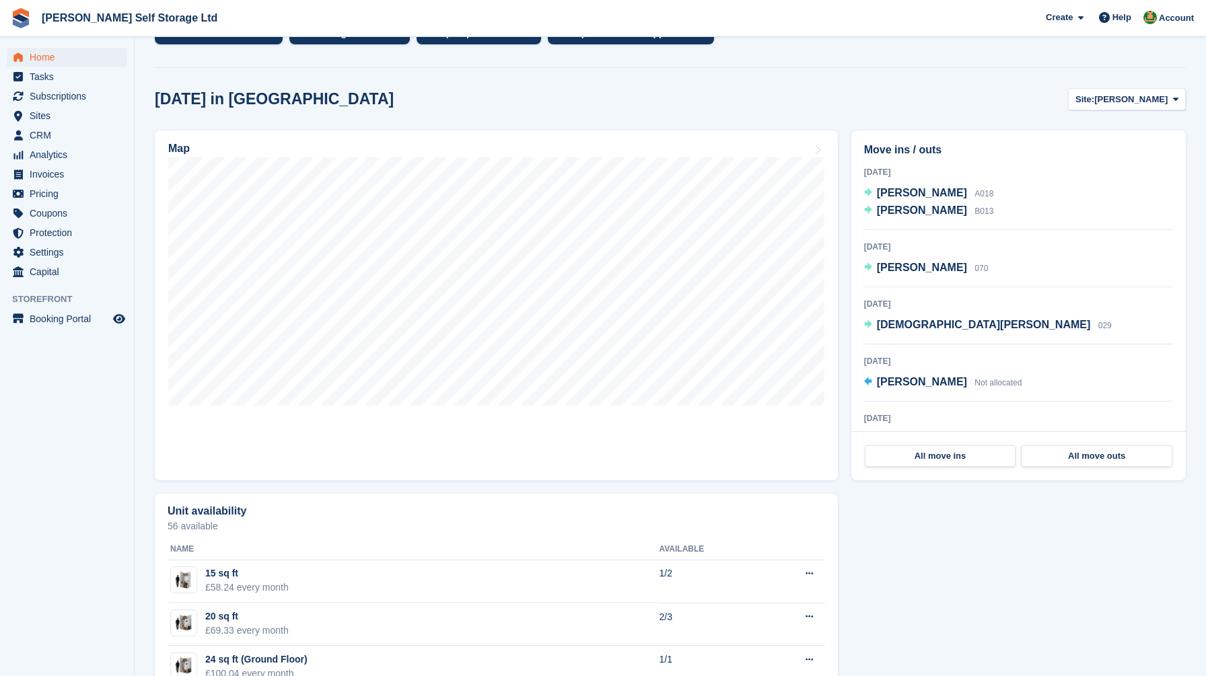
scroll to position [322, 0]
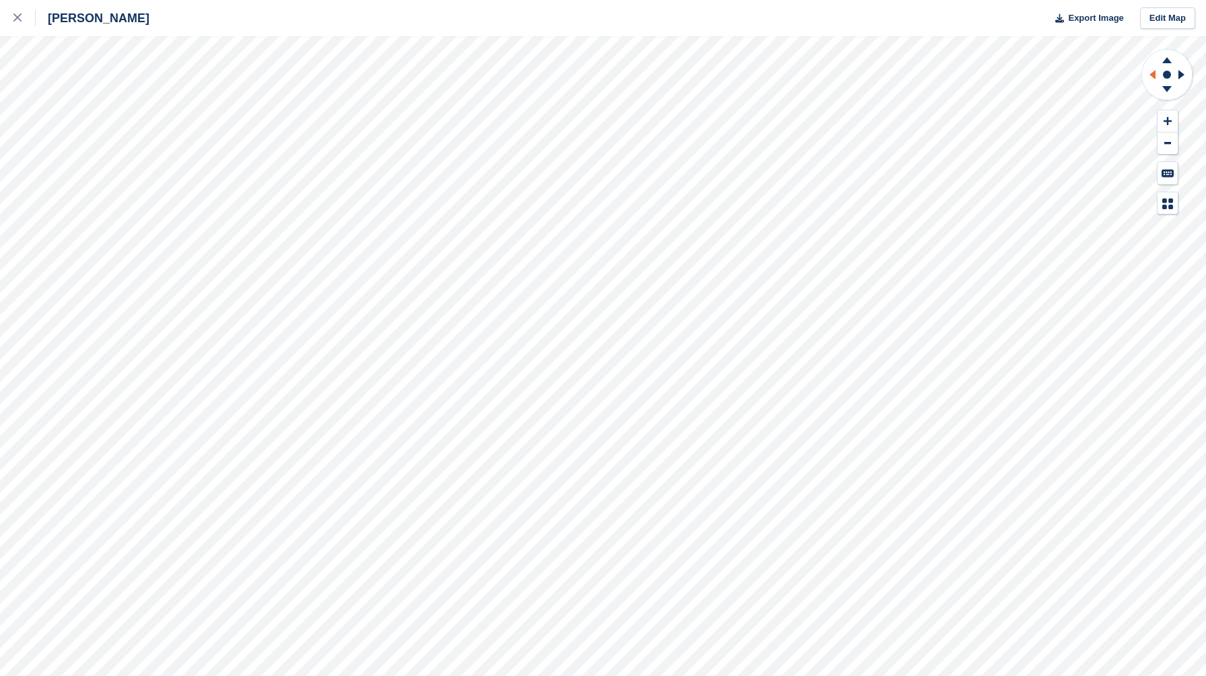
click at [1152, 69] on icon at bounding box center [1150, 74] width 17 height 35
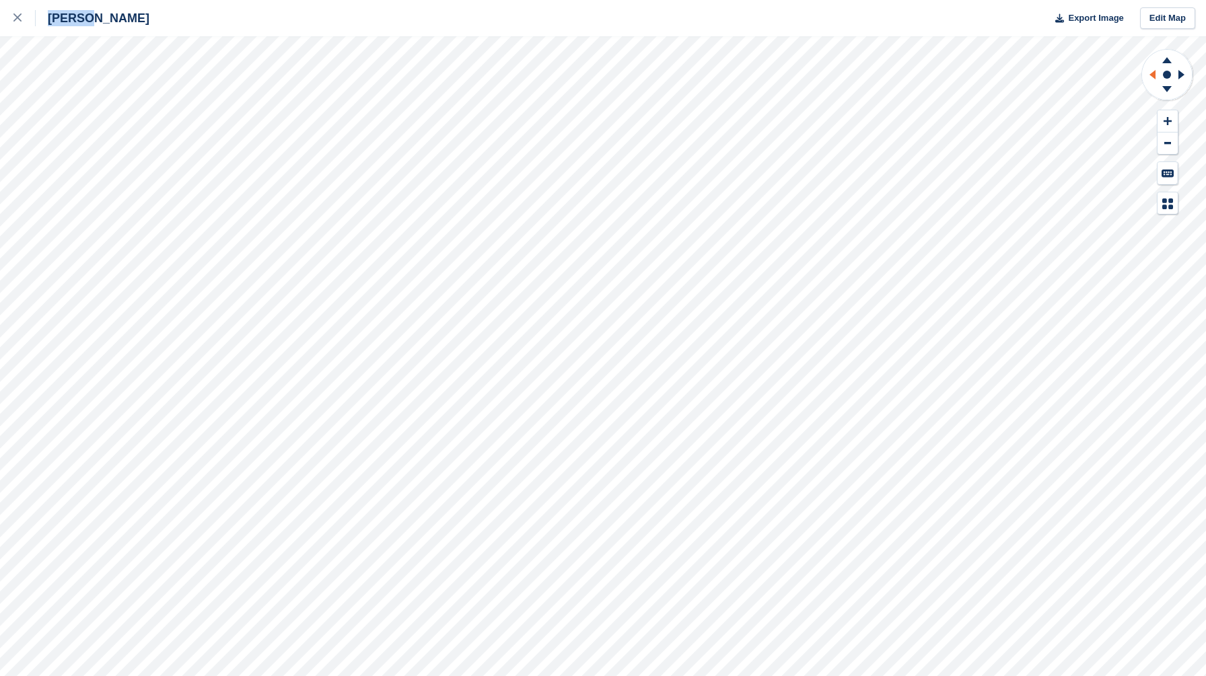
click at [1152, 69] on icon at bounding box center [1150, 74] width 17 height 35
click at [14, 12] on div at bounding box center [24, 18] width 22 height 16
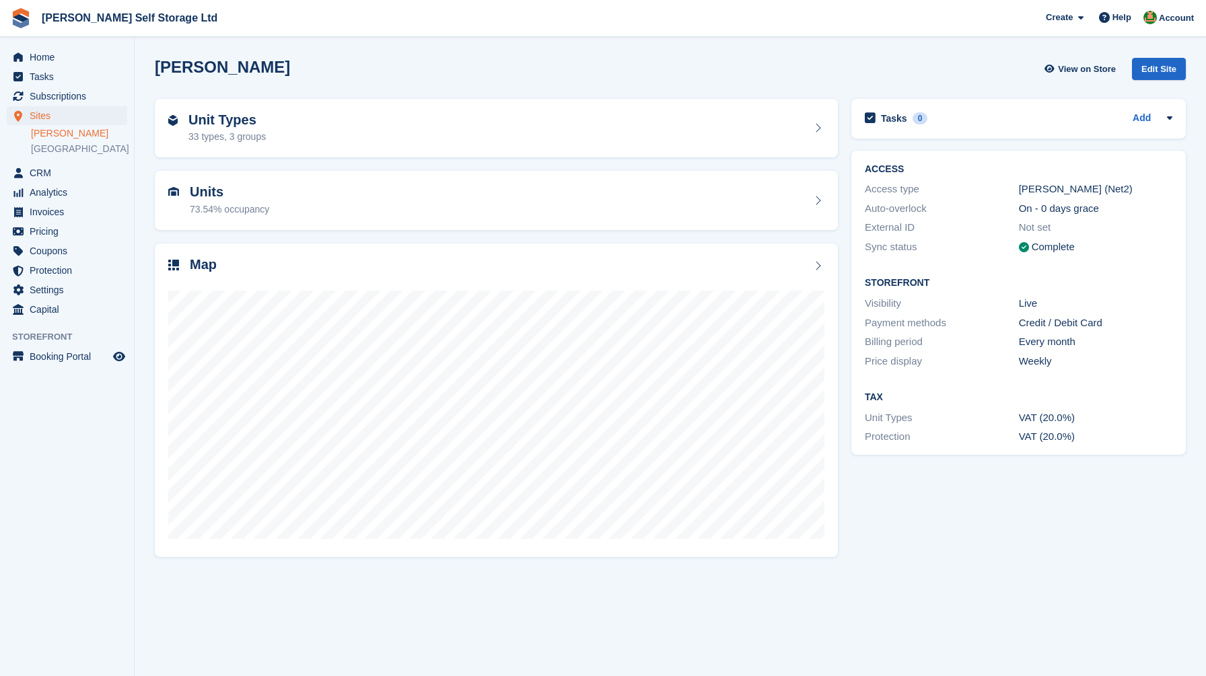
click at [144, 96] on section "Crosby View on Store Edit Site Unit Types 33 types, 3 groups Units 73.54% occup…" at bounding box center [670, 338] width 1071 height 676
